Goal: Transaction & Acquisition: Purchase product/service

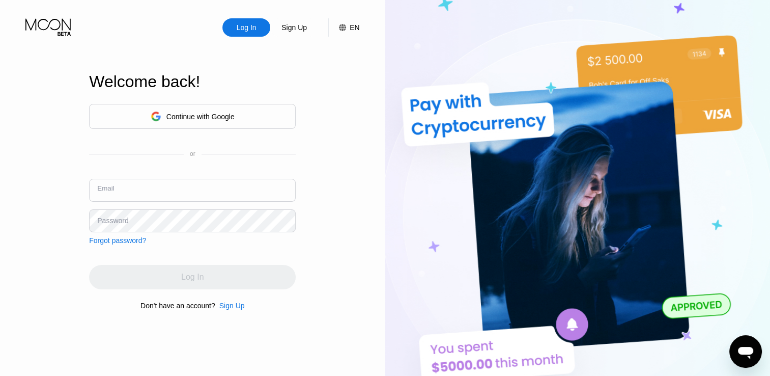
click at [135, 188] on input "text" at bounding box center [192, 190] width 207 height 23
paste input "[EMAIL_ADDRESS][DOMAIN_NAME]"
type input "[EMAIL_ADDRESS][DOMAIN_NAME]"
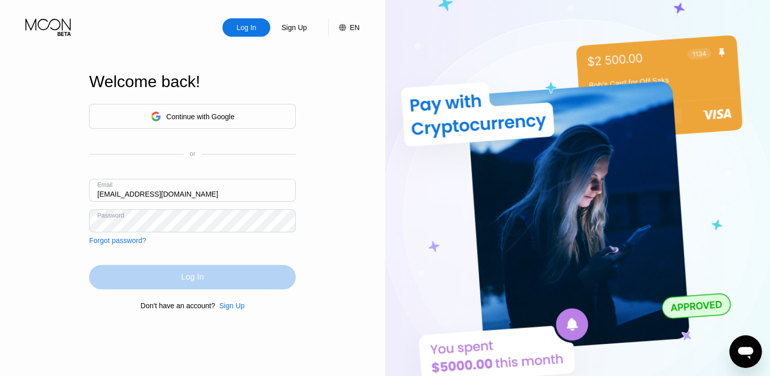
click at [177, 272] on div "Log In" at bounding box center [192, 277] width 207 height 24
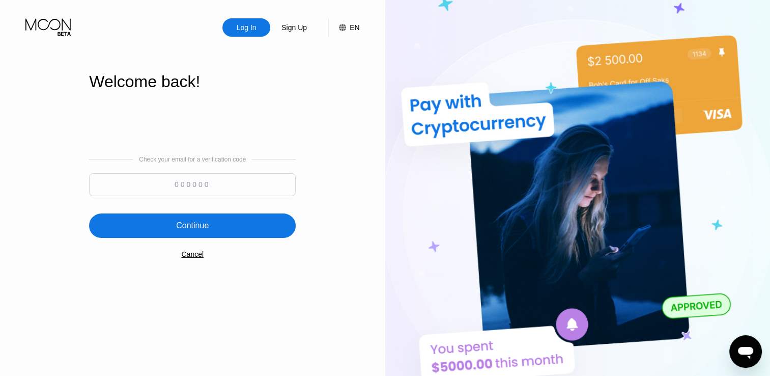
click at [206, 182] on input at bounding box center [192, 184] width 207 height 23
paste input "552072"
type input "552072"
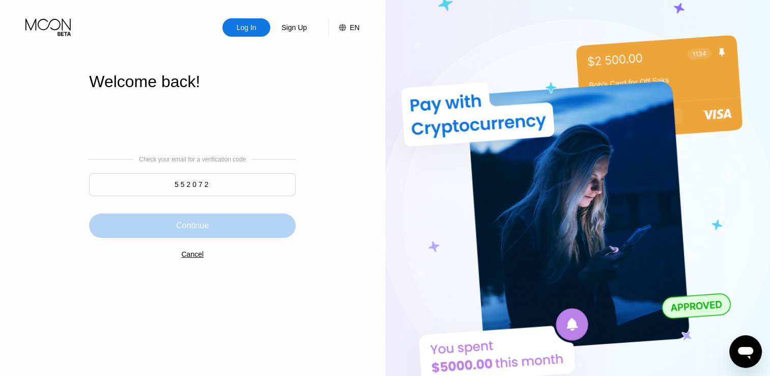
click at [248, 221] on div "Continue" at bounding box center [192, 225] width 207 height 24
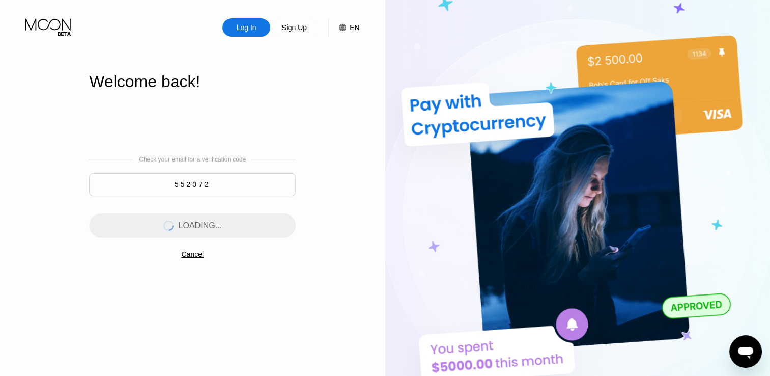
click at [143, 127] on div "Check your email for a verification code 552072 LOADING... Cancel" at bounding box center [192, 206] width 207 height 207
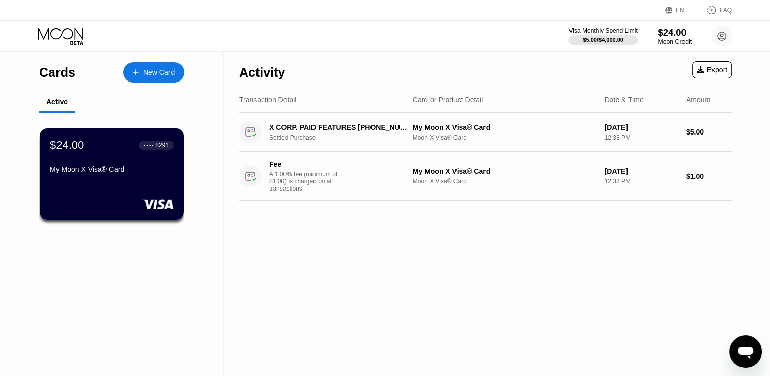
click at [680, 36] on div "$24.00" at bounding box center [675, 32] width 34 height 11
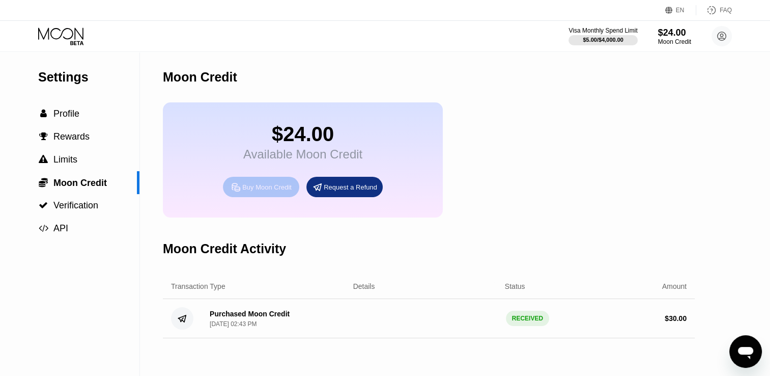
click at [258, 191] on div "Buy Moon Credit" at bounding box center [266, 187] width 49 height 9
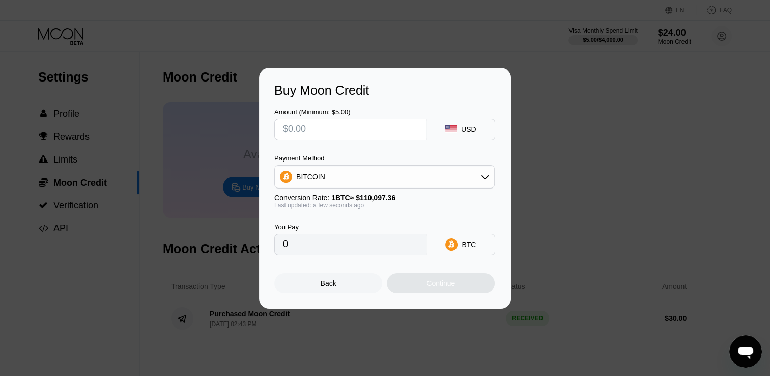
click at [389, 126] on input "text" at bounding box center [350, 129] width 135 height 20
type input "$5"
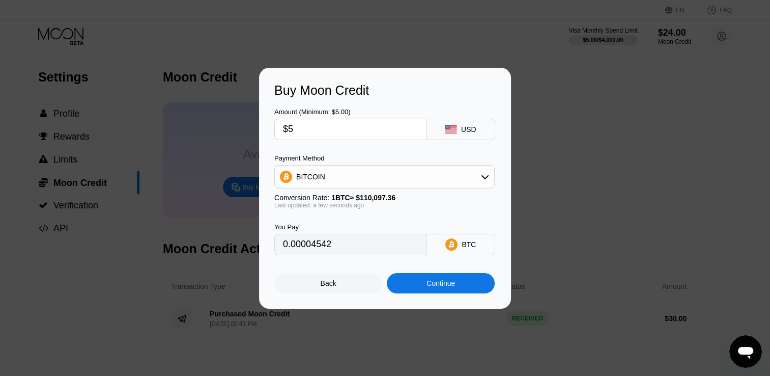
type input "0.00004542"
type input "$50"
type input "0.00045415"
type input "$50"
click at [483, 182] on div "BITCOIN" at bounding box center [384, 176] width 219 height 20
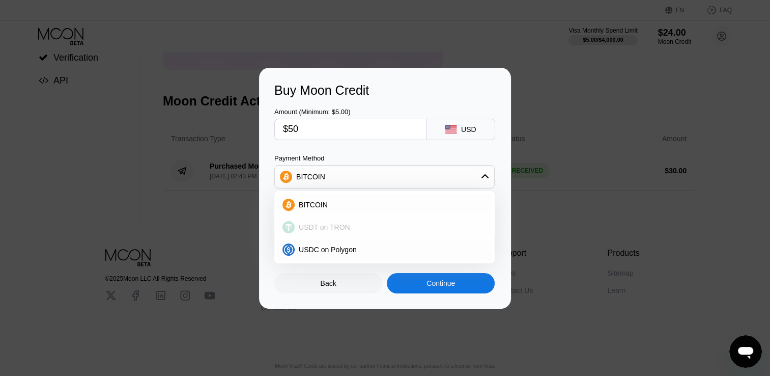
scroll to position [153, 0]
click at [323, 202] on span "BITCOIN" at bounding box center [313, 205] width 29 height 8
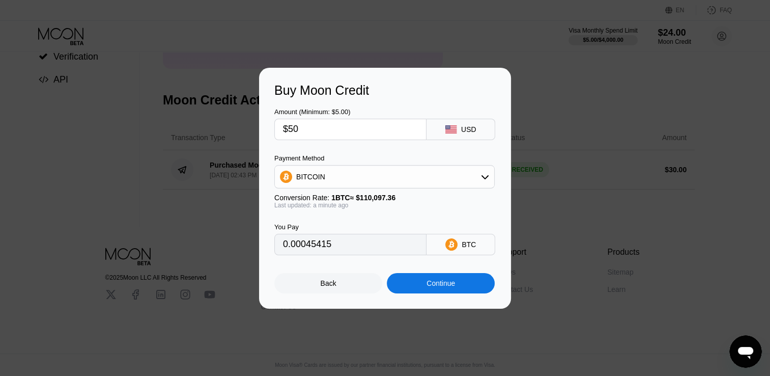
click at [458, 287] on div "Continue" at bounding box center [441, 283] width 108 height 20
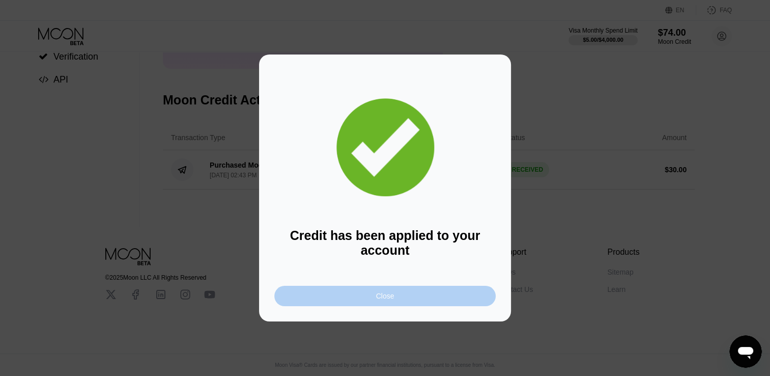
click at [459, 302] on div "Close" at bounding box center [384, 295] width 221 height 20
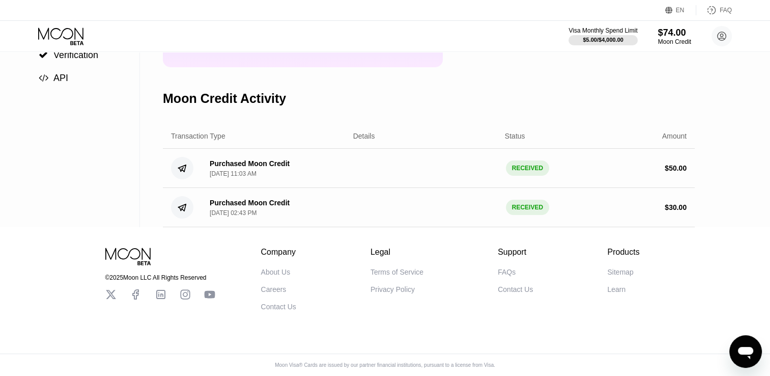
scroll to position [0, 0]
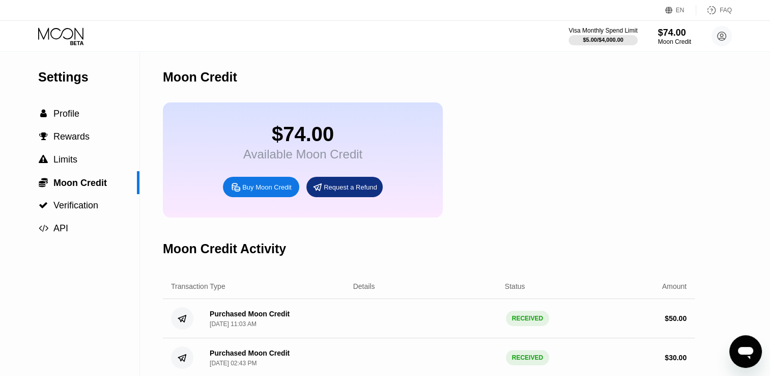
click at [735, 113] on div "Settings  Profile  Rewards  Limits  Moon Credit  Verification  API Moon C…" at bounding box center [385, 214] width 770 height 325
click at [670, 41] on div "Moon Credit" at bounding box center [675, 41] width 34 height 7
click at [606, 41] on div "$5.00 / $4,000.00" at bounding box center [602, 40] width 41 height 6
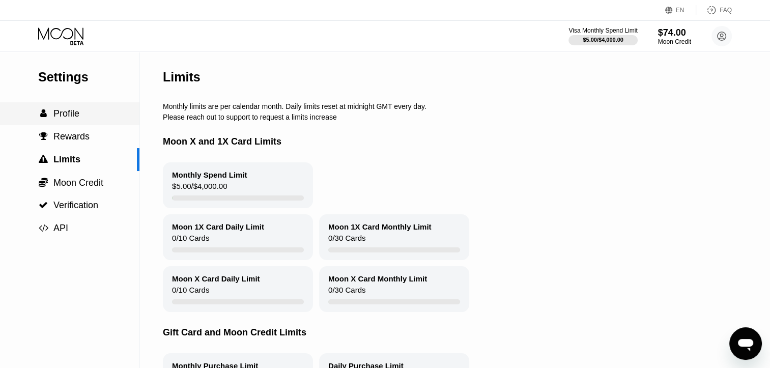
click at [76, 116] on span "Profile" at bounding box center [66, 113] width 26 height 10
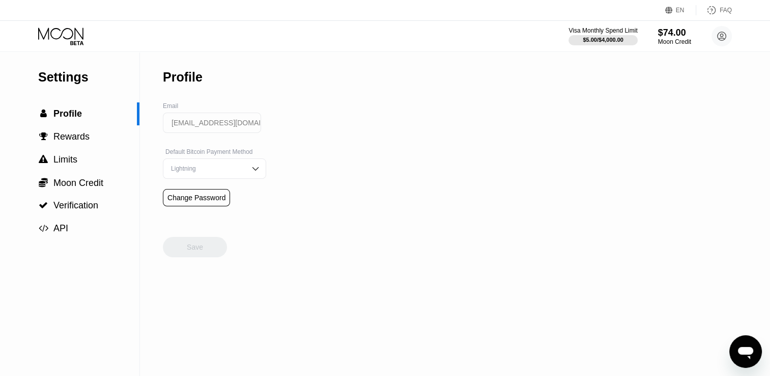
click at [69, 36] on icon at bounding box center [61, 36] width 47 height 18
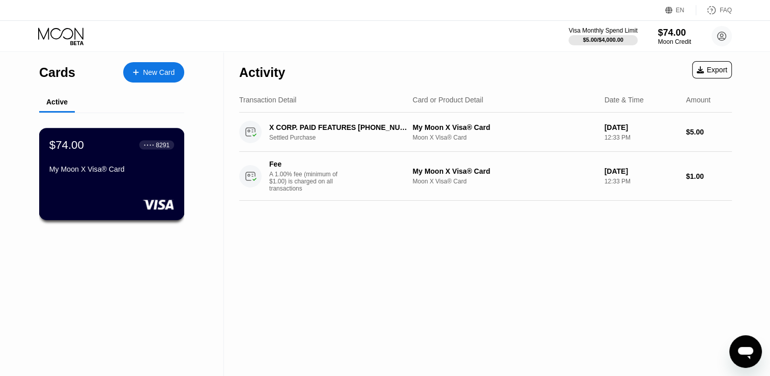
click at [137, 165] on div "$74.00 ● ● ● ● 8291 My Moon X Visa® Card" at bounding box center [111, 157] width 125 height 39
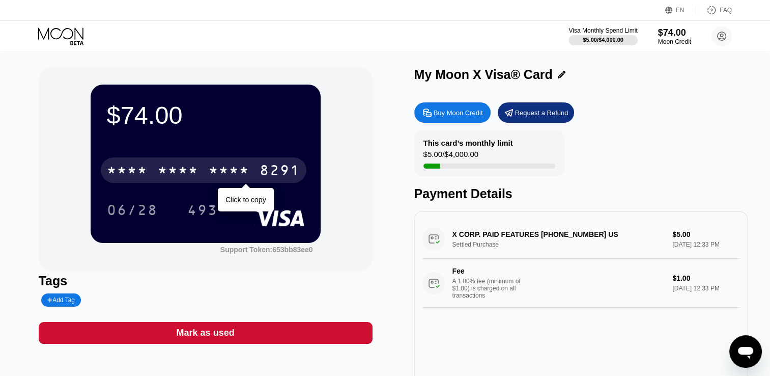
click at [238, 176] on div "* * * *" at bounding box center [229, 171] width 41 height 16
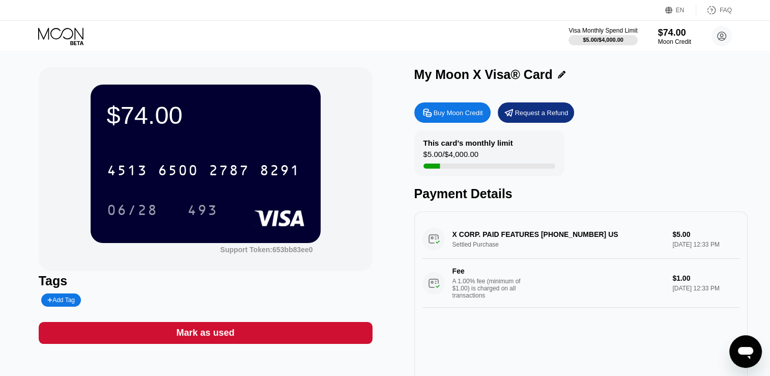
click at [132, 212] on div "06/28" at bounding box center [132, 211] width 51 height 16
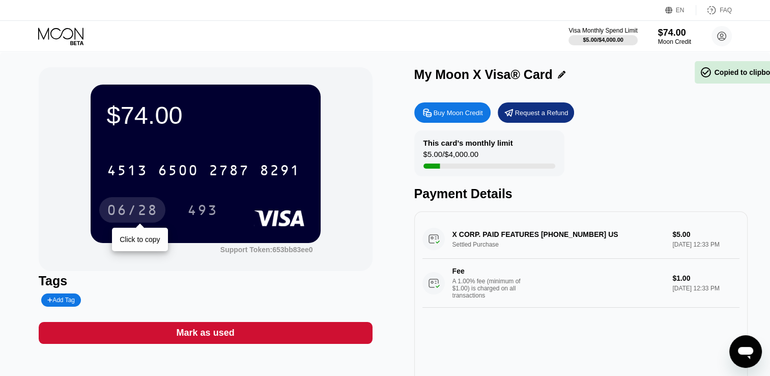
click at [133, 211] on div "06/28" at bounding box center [132, 211] width 51 height 16
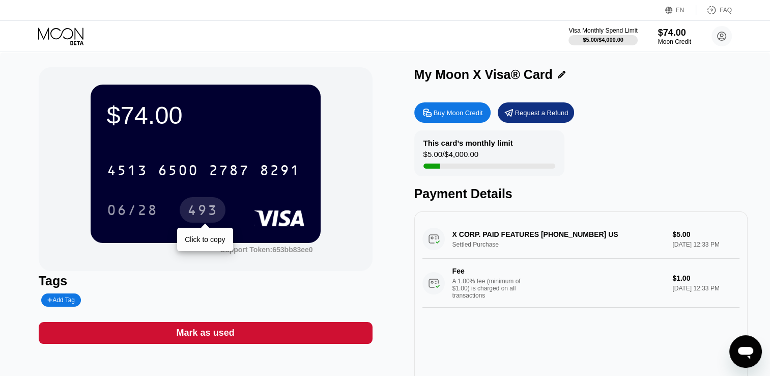
click at [193, 214] on div "493" at bounding box center [202, 211] width 31 height 16
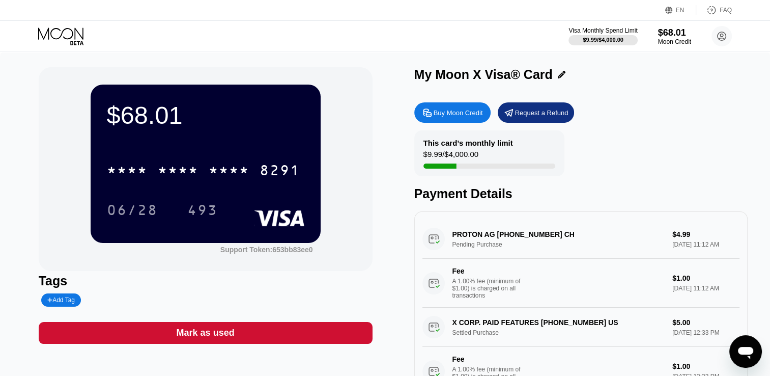
click at [33, 145] on div "$68.01 * * * * * * * * * * * * 8291 06/28 493 Support Token: 653bb83ee0 Tags Ad…" at bounding box center [385, 233] width 770 height 363
click at [10, 100] on div "$68.01 * * * * * * * * * * * * 8291 06/28 493 Support Token: 653bb83ee0 Tags Ad…" at bounding box center [385, 233] width 770 height 363
